Goal: Task Accomplishment & Management: Use online tool/utility

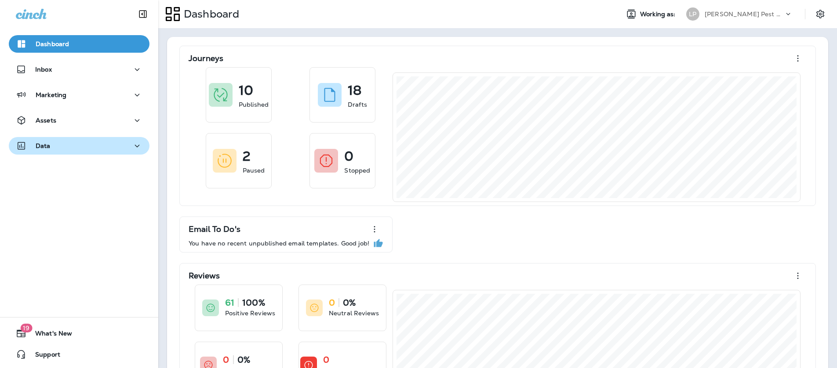
click at [76, 141] on div "Data" at bounding box center [79, 146] width 127 height 11
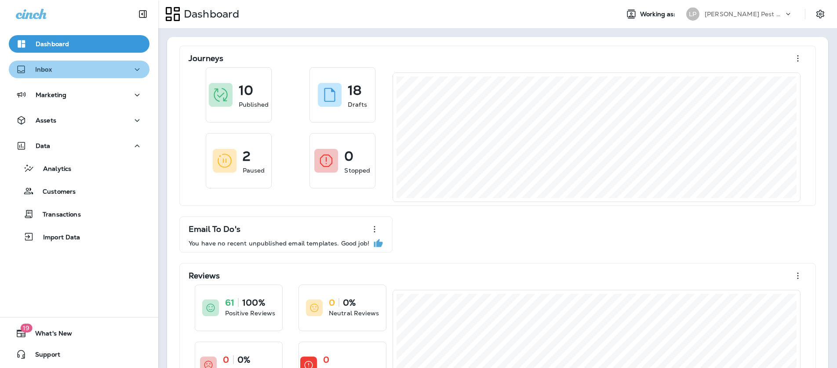
click at [76, 74] on div "Inbox" at bounding box center [79, 69] width 127 height 11
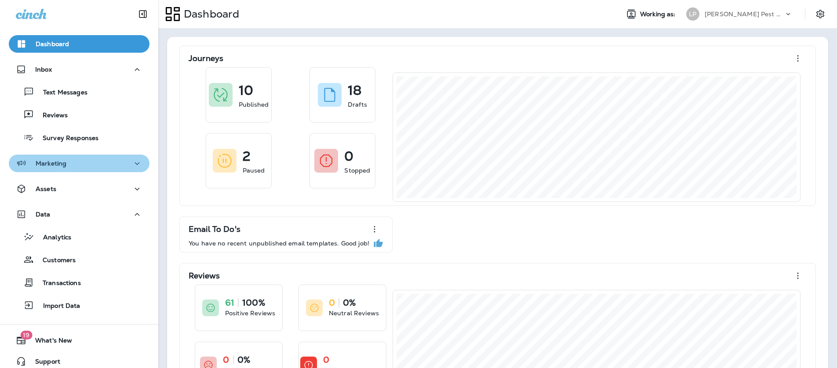
click at [62, 162] on p "Marketing" at bounding box center [51, 163] width 31 height 7
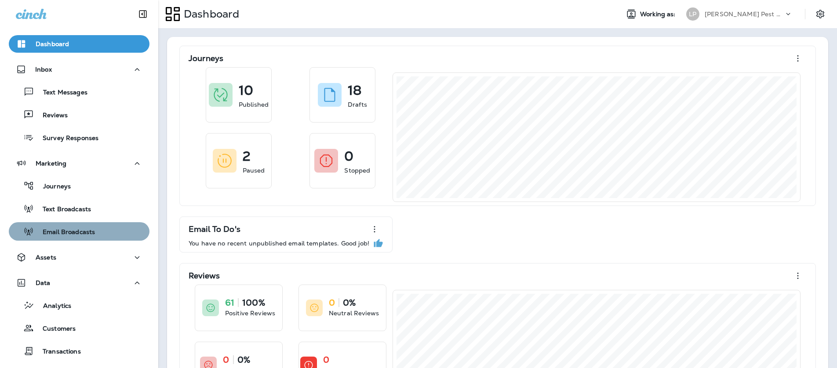
click at [72, 227] on div "Email Broadcasts" at bounding box center [53, 231] width 83 height 13
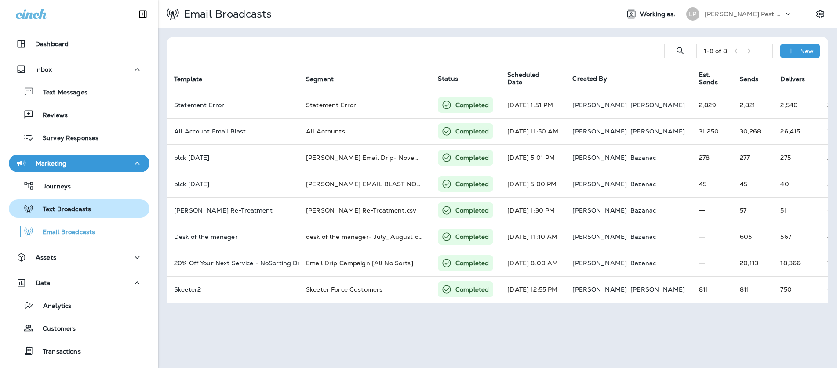
click at [69, 212] on p "Text Broadcasts" at bounding box center [62, 210] width 57 height 8
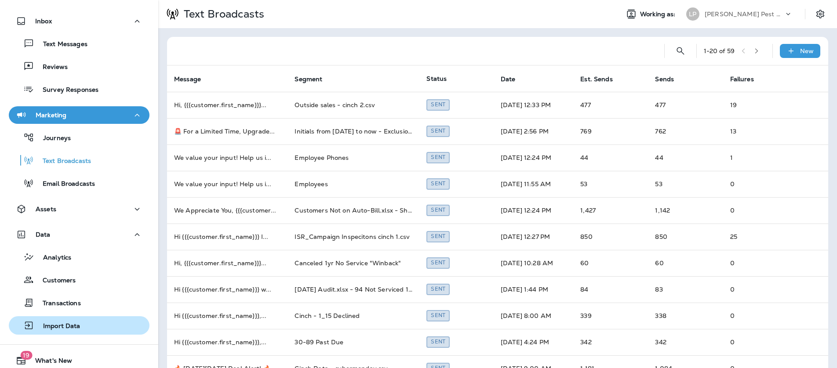
scroll to position [76, 0]
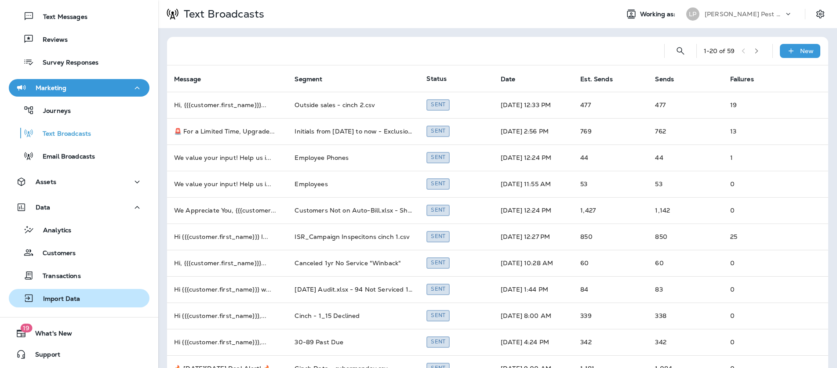
click at [81, 303] on div "Import Data" at bounding box center [79, 298] width 134 height 13
